Goal: Task Accomplishment & Management: Complete application form

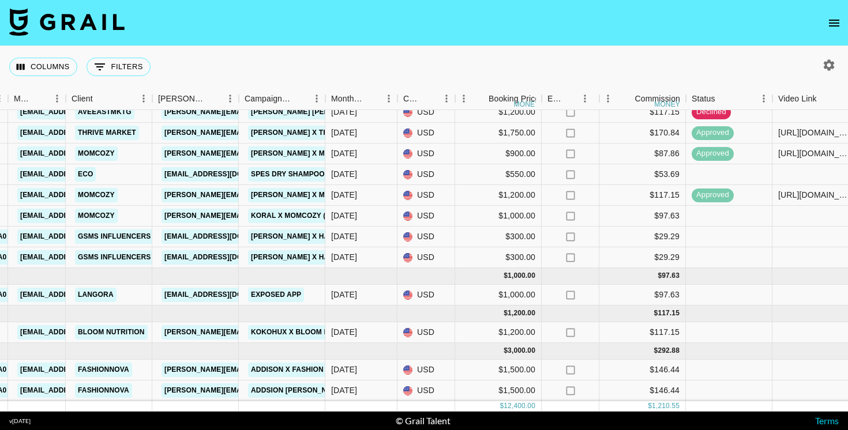
scroll to position [25, 289]
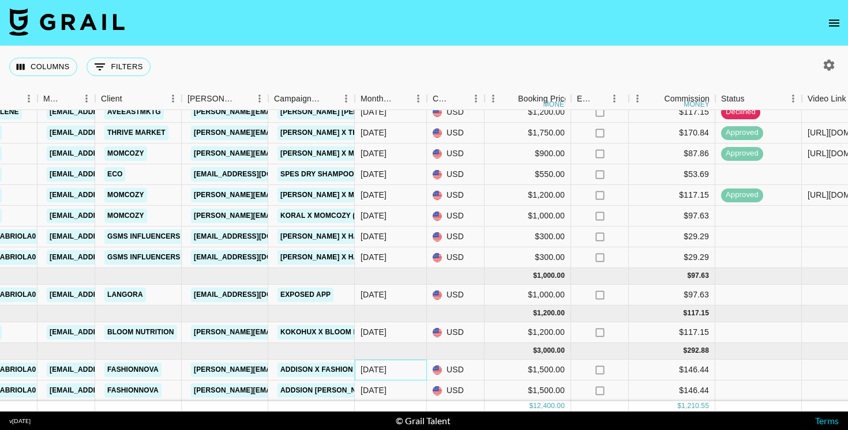
click at [379, 371] on div "[DATE]" at bounding box center [374, 370] width 26 height 12
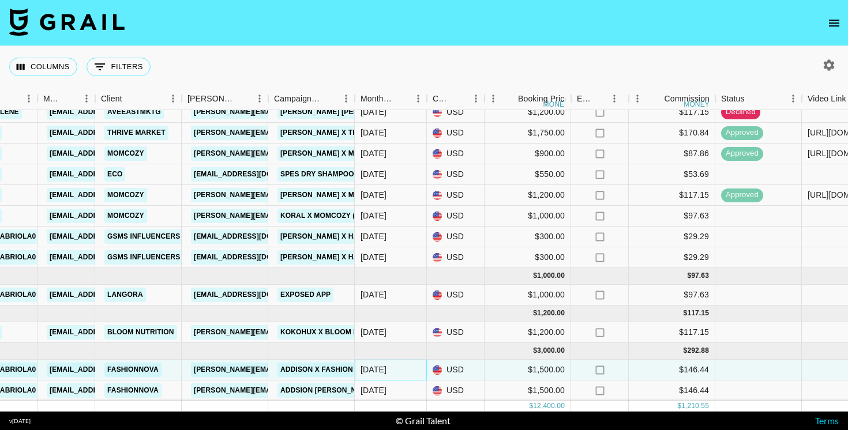
click at [379, 371] on div "[DATE]" at bounding box center [374, 370] width 26 height 12
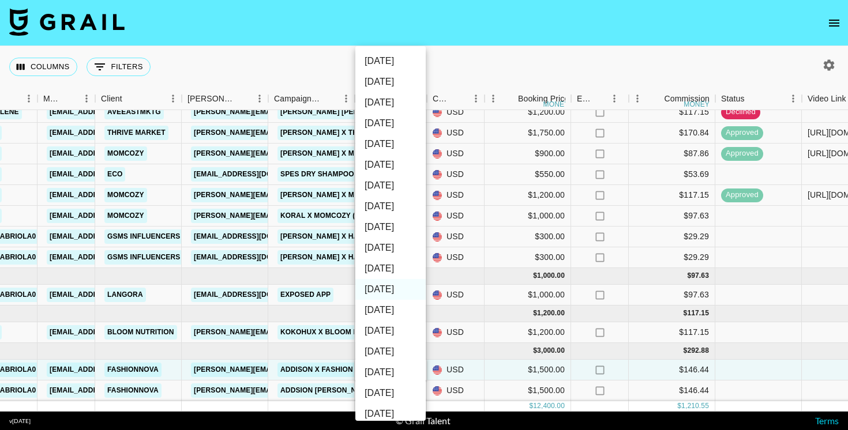
click at [376, 301] on li "[DATE]" at bounding box center [390, 310] width 70 height 21
type input "[DATE]"
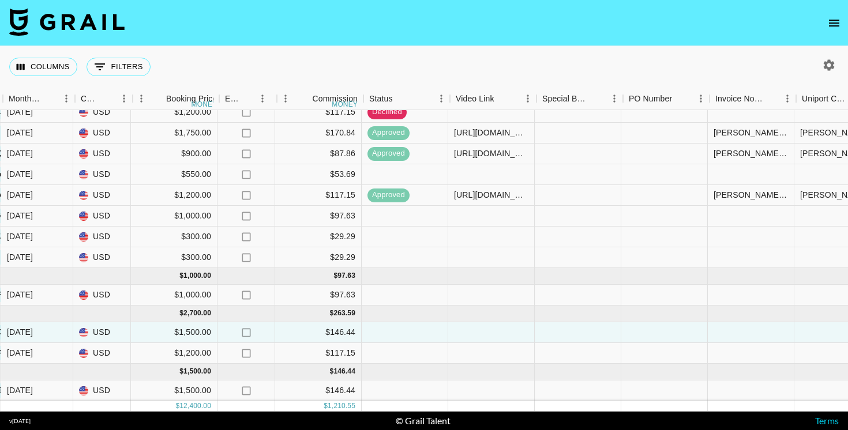
scroll to position [25, 644]
click at [469, 326] on div at bounding box center [490, 333] width 87 height 21
paste input "[URL][DOMAIN_NAME]"
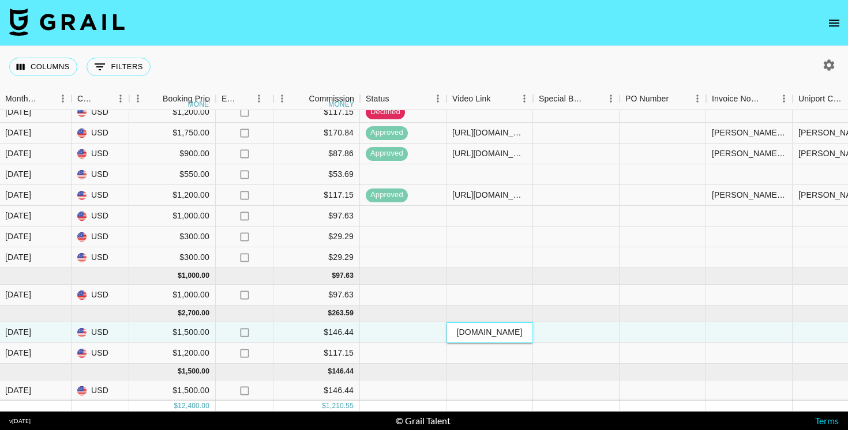
type input "[URL][DOMAIN_NAME]"
click at [709, 336] on div at bounding box center [749, 333] width 87 height 21
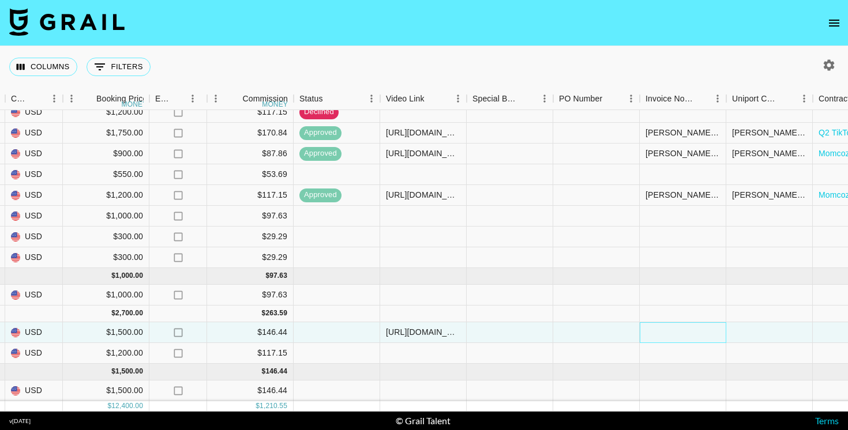
scroll to position [24, 710]
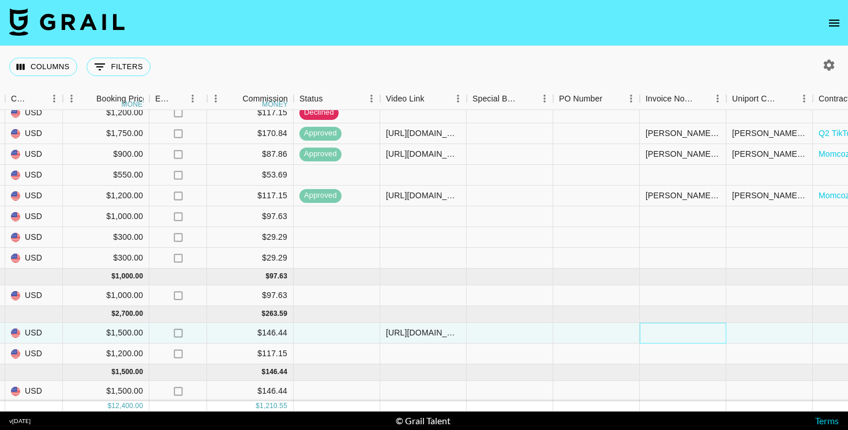
click at [709, 336] on div at bounding box center [683, 333] width 87 height 21
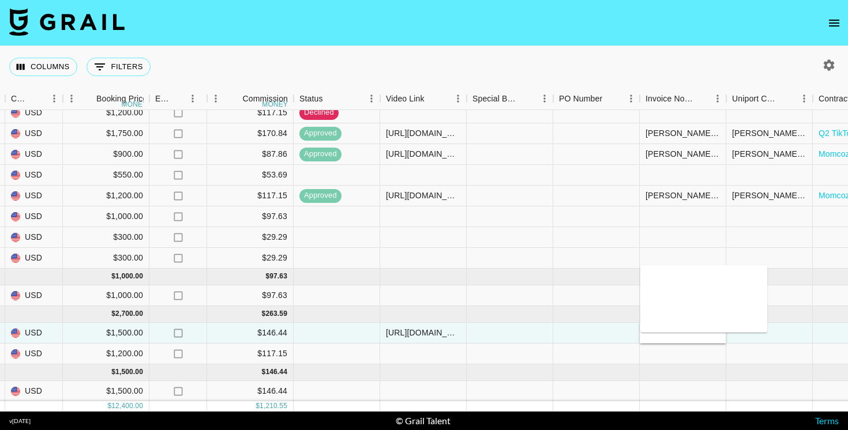
click at [691, 289] on textarea at bounding box center [704, 298] width 118 height 53
click at [737, 283] on textarea "[PERSON_NAME] @ Fashiob Nova" at bounding box center [704, 298] width 118 height 53
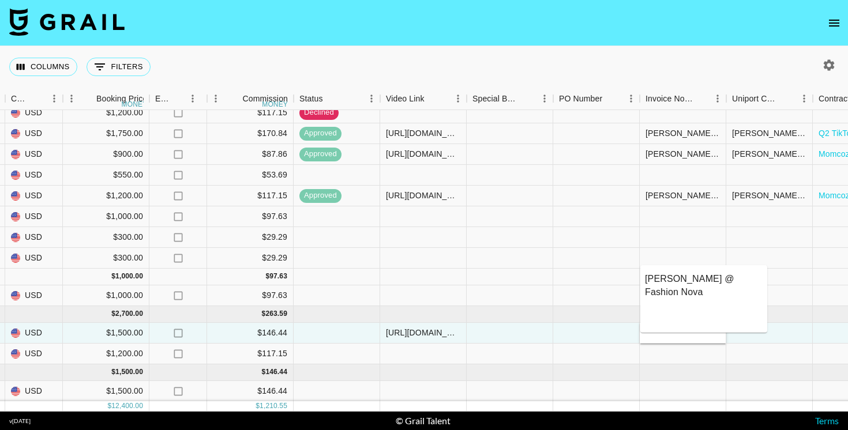
type textarea "[PERSON_NAME] @ Fashion Nova"
click at [793, 278] on div at bounding box center [770, 277] width 87 height 17
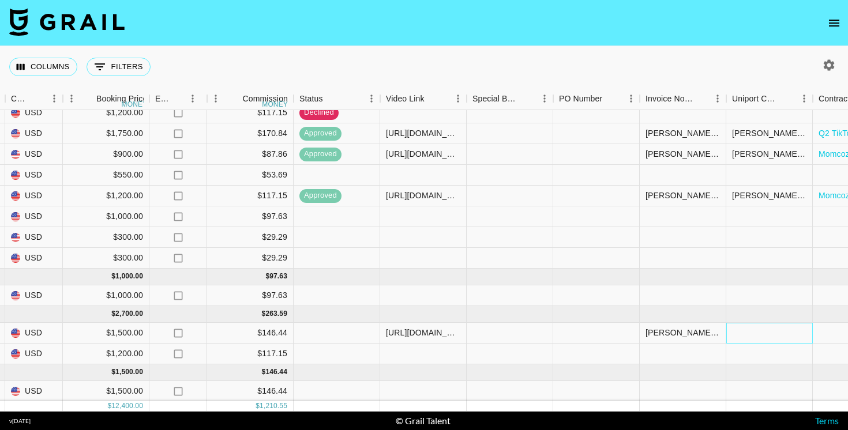
click at [754, 330] on div at bounding box center [770, 333] width 87 height 21
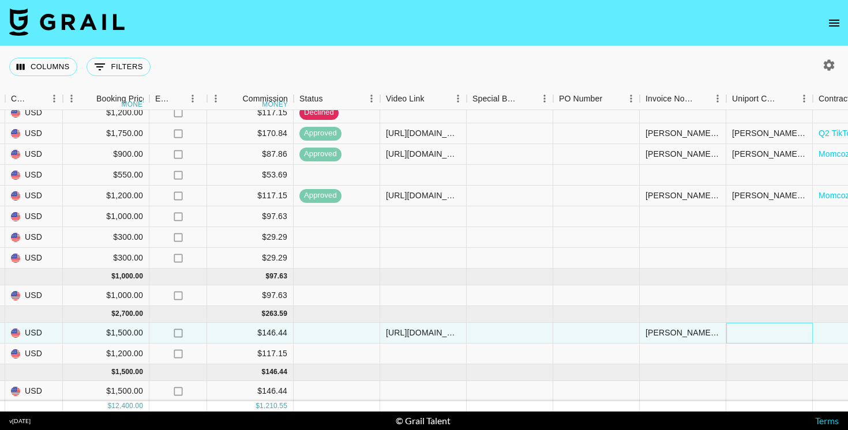
click at [754, 330] on div at bounding box center [770, 333] width 87 height 21
click at [766, 334] on input "[PERSON_NAME][EMAIL_ADDRESS][DOMAIN_NAME]" at bounding box center [769, 332] width 85 height 9
type input "[PERSON_NAME][EMAIL_ADDRESS][DOMAIN_NAME]"
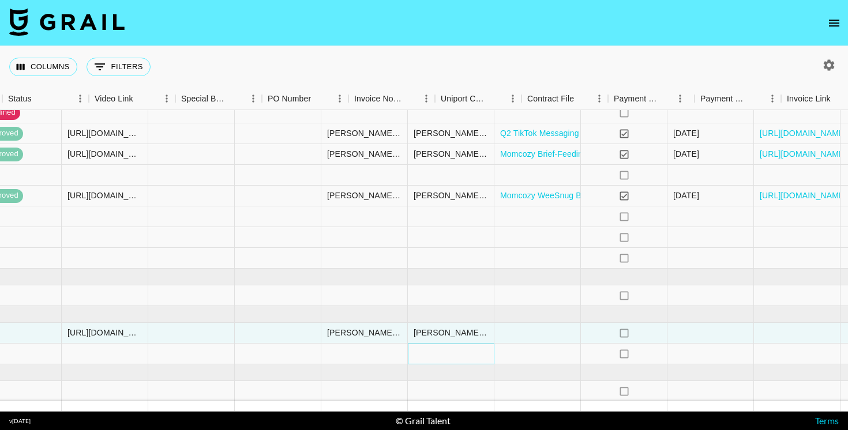
scroll to position [24, 1035]
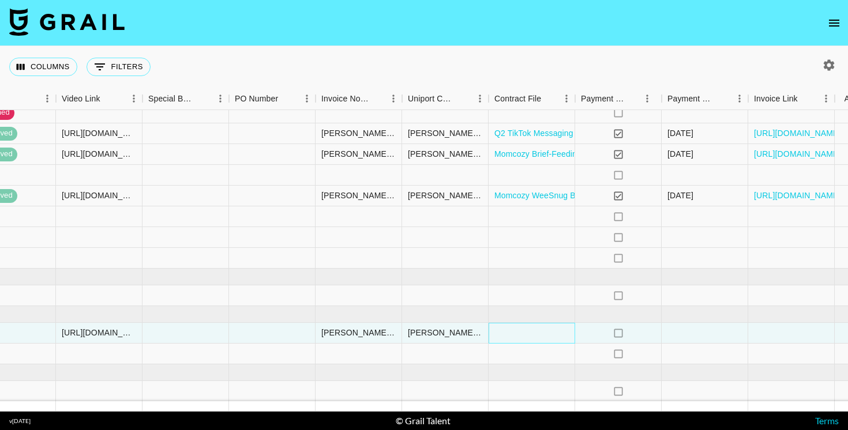
click at [520, 330] on div at bounding box center [532, 333] width 87 height 21
click at [524, 329] on div at bounding box center [532, 333] width 87 height 21
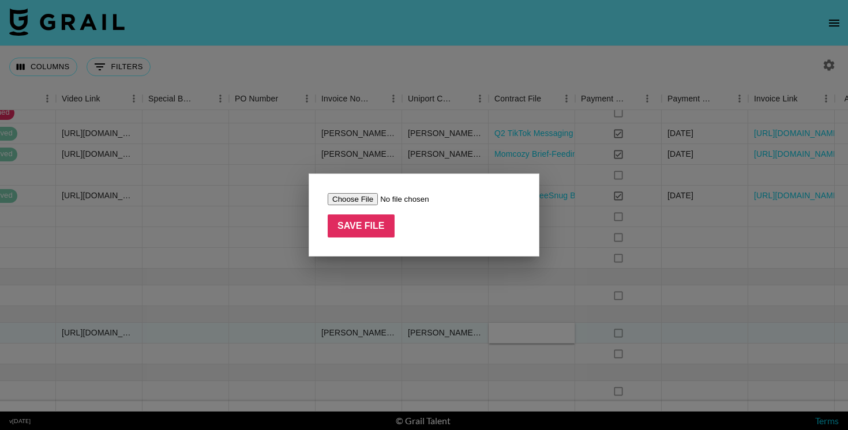
click at [362, 200] on input "file" at bounding box center [401, 199] width 146 height 12
click at [358, 201] on input "file" at bounding box center [401, 199] width 146 height 12
type input "C:\fakepath\Influencer Agreement ([PERSON_NAME] and Fashion Nova).pdf"
click at [374, 232] on input "Save File" at bounding box center [361, 226] width 67 height 23
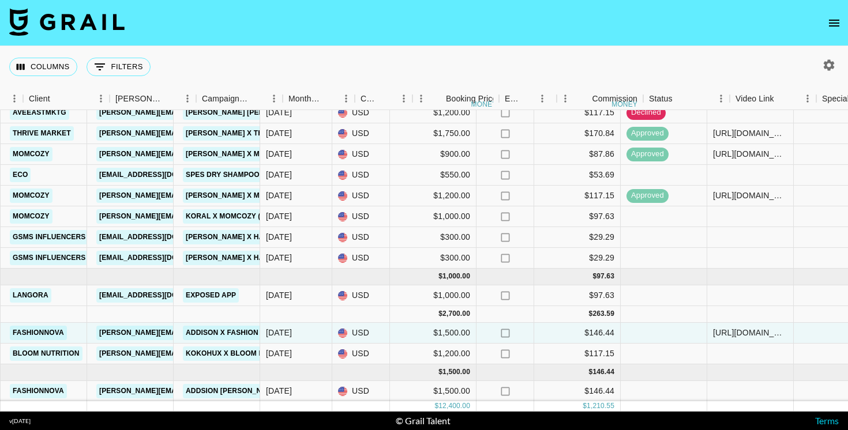
scroll to position [24, 326]
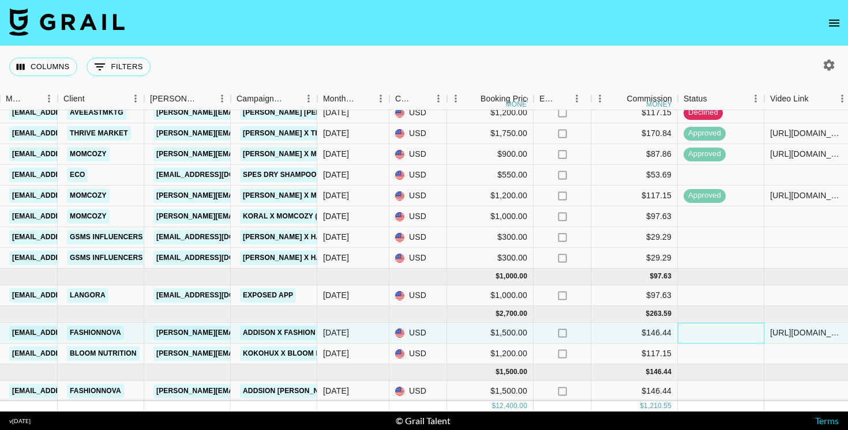
click at [716, 330] on div at bounding box center [721, 333] width 87 height 21
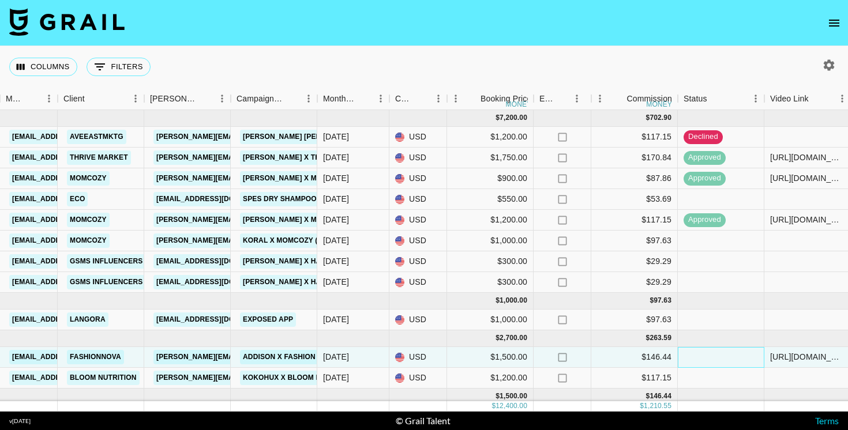
scroll to position [25, 326]
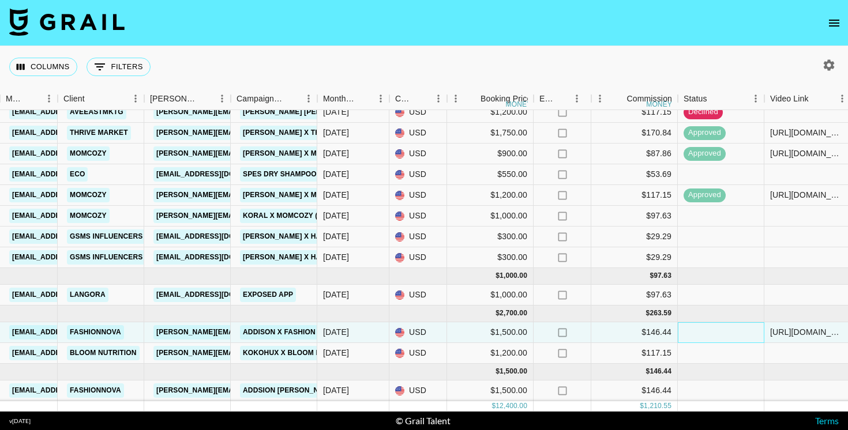
click at [729, 335] on div at bounding box center [721, 333] width 87 height 21
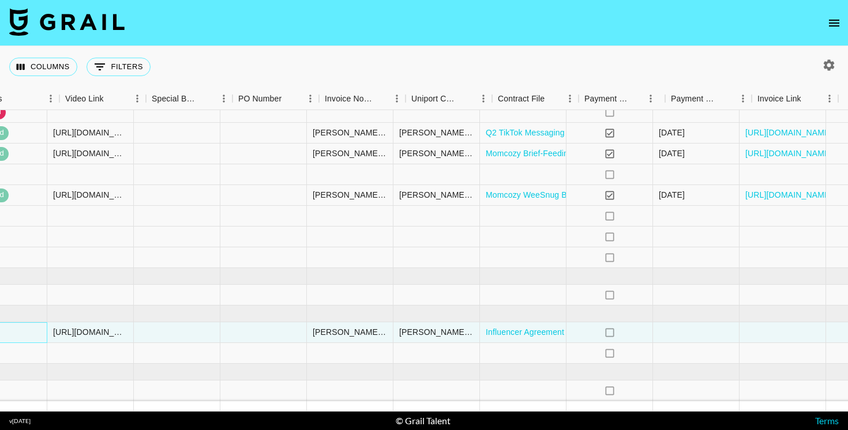
scroll to position [25, 1068]
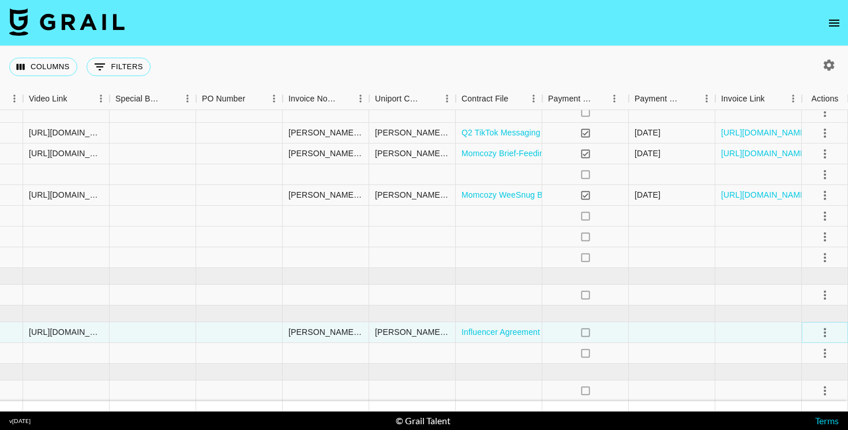
click at [824, 332] on icon "select merge strategy" at bounding box center [825, 332] width 2 height 9
click at [814, 305] on div "Approve" at bounding box center [799, 308] width 35 height 14
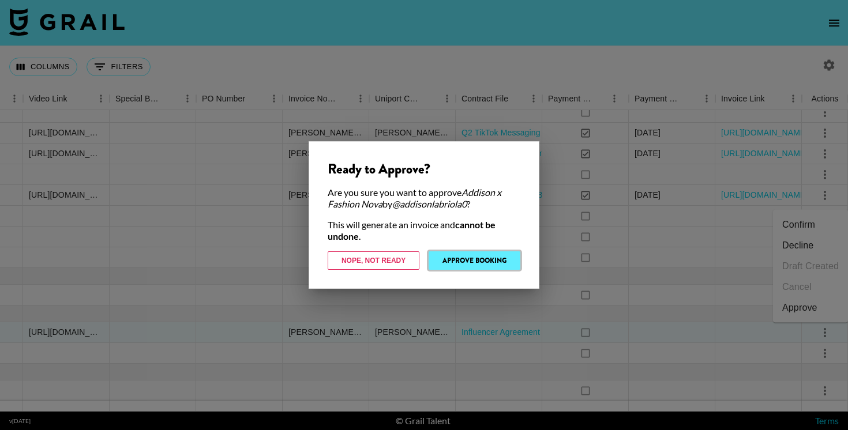
click at [488, 260] on button "Approve Booking" at bounding box center [475, 261] width 92 height 18
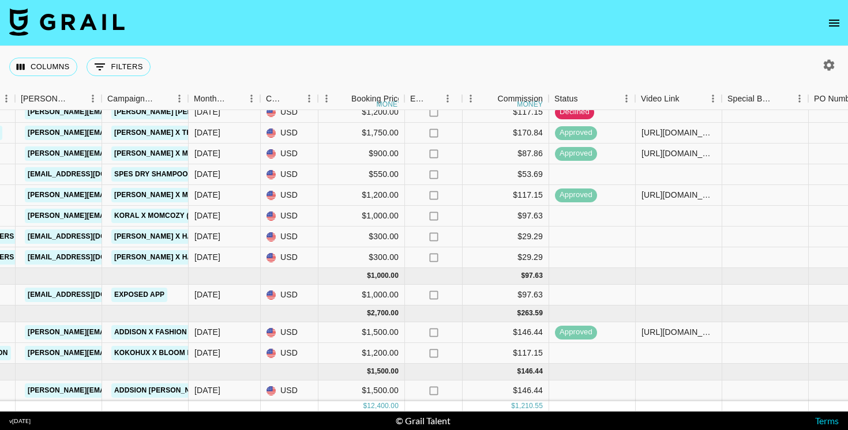
scroll to position [25, 457]
